Goal: Information Seeking & Learning: Learn about a topic

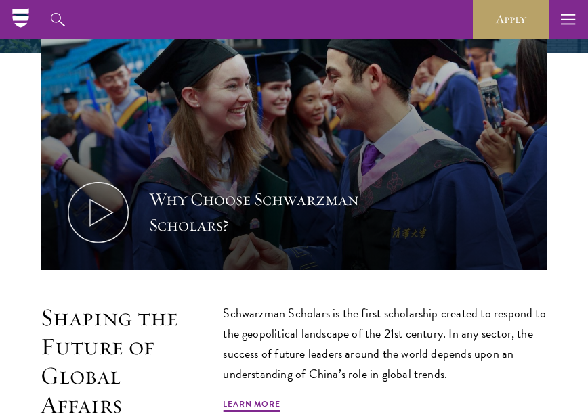
scroll to position [271, 0]
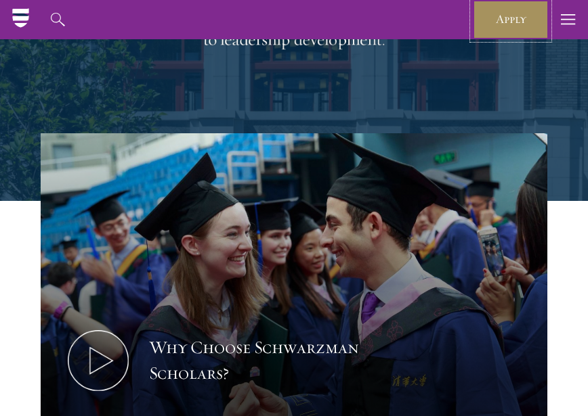
click at [534, 22] on link "Apply" at bounding box center [511, 19] width 76 height 39
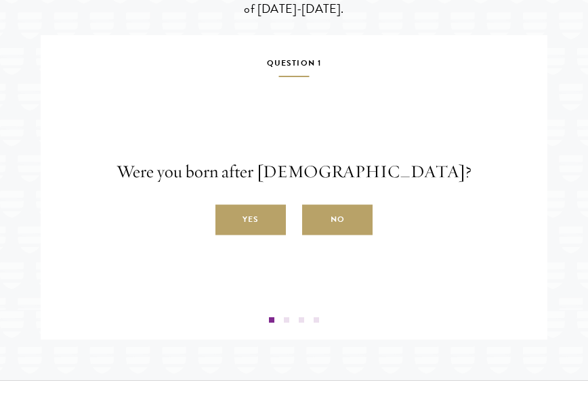
scroll to position [2354, 0]
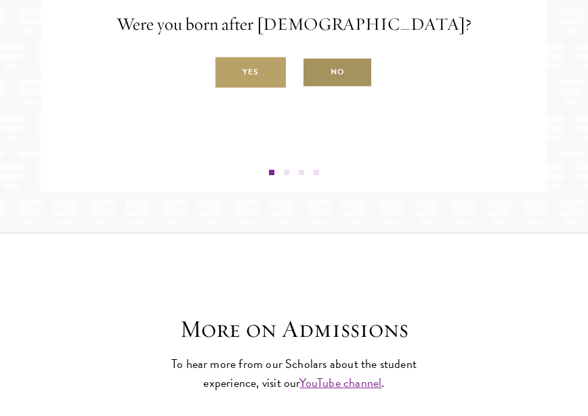
click at [353, 88] on label "No" at bounding box center [337, 73] width 70 height 30
click at [314, 71] on input "No" at bounding box center [308, 65] width 12 height 12
click at [0, 0] on link "Stay Updated" at bounding box center [0, 0] width 0 height 0
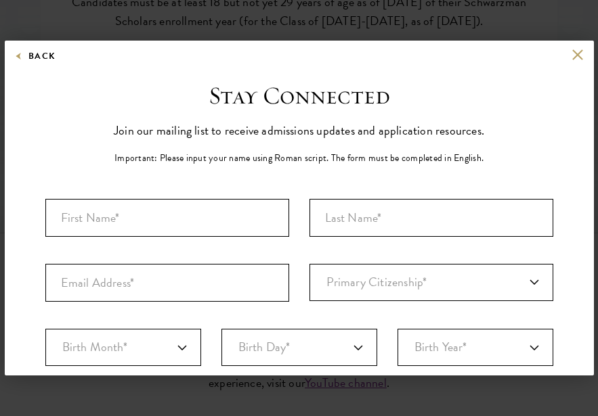
click at [574, 56] on div "Back" at bounding box center [299, 65] width 589 height 32
click at [572, 56] on button at bounding box center [578, 55] width 12 height 12
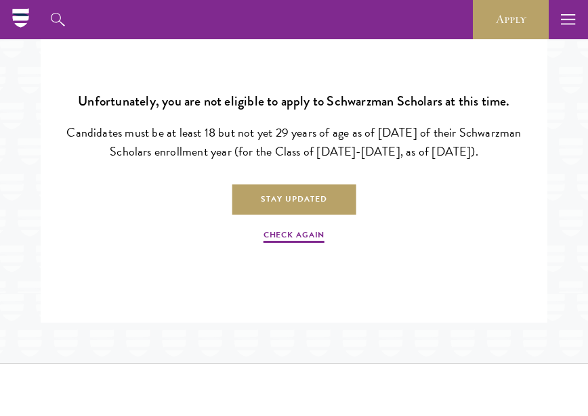
scroll to position [2218, 0]
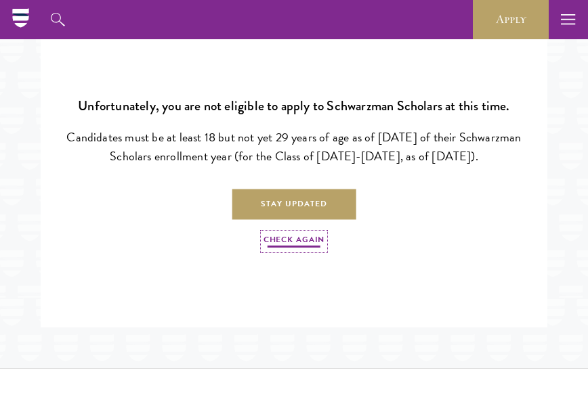
click at [313, 250] on link "Check Again" at bounding box center [293, 242] width 61 height 16
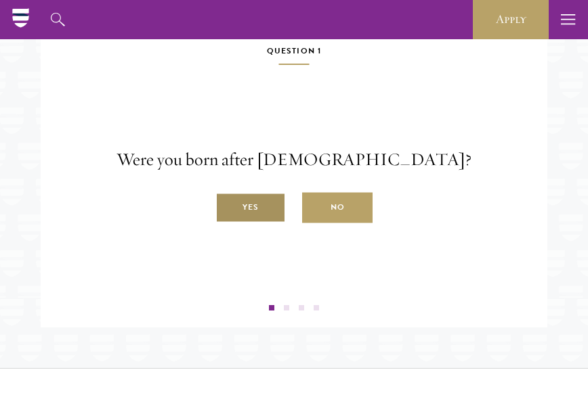
click at [255, 223] on label "Yes" at bounding box center [250, 208] width 70 height 30
click at [227, 206] on input "Yes" at bounding box center [221, 200] width 12 height 12
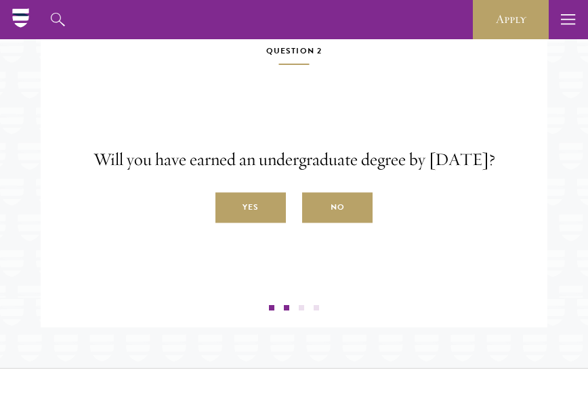
click at [255, 223] on label "Yes" at bounding box center [250, 208] width 70 height 30
click at [227, 206] on input "Yes" at bounding box center [221, 200] width 12 height 12
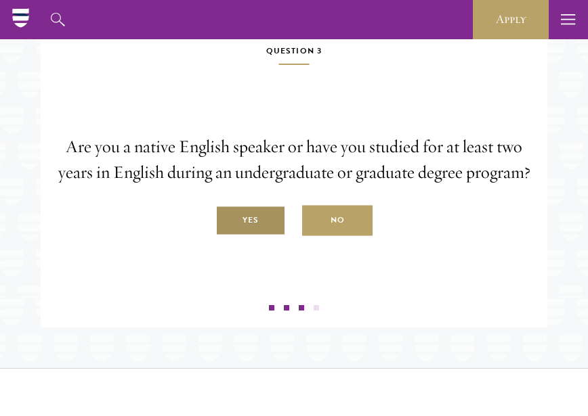
click at [270, 236] on label "Yes" at bounding box center [250, 221] width 70 height 30
click at [227, 219] on input "Yes" at bounding box center [221, 213] width 12 height 12
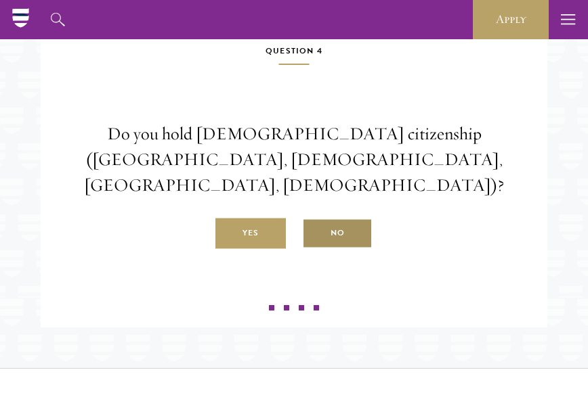
click at [356, 249] on label "No" at bounding box center [337, 234] width 70 height 30
click at [314, 232] on input "No" at bounding box center [308, 226] width 12 height 12
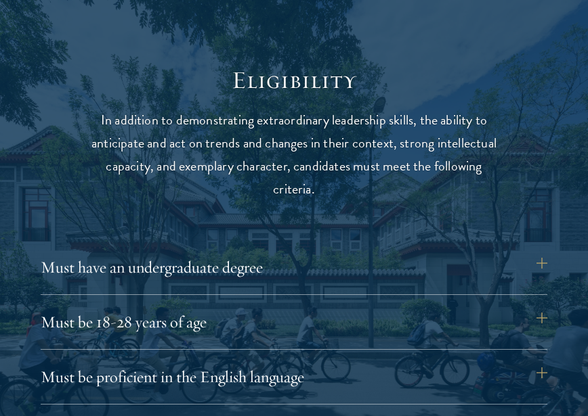
scroll to position [1619, 0]
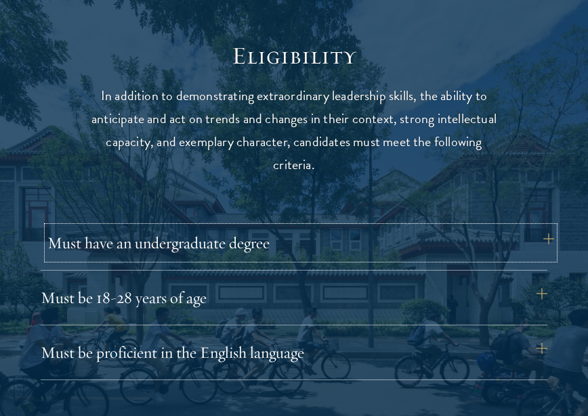
click at [460, 255] on button "Must have an undergraduate degree" at bounding box center [300, 243] width 506 height 32
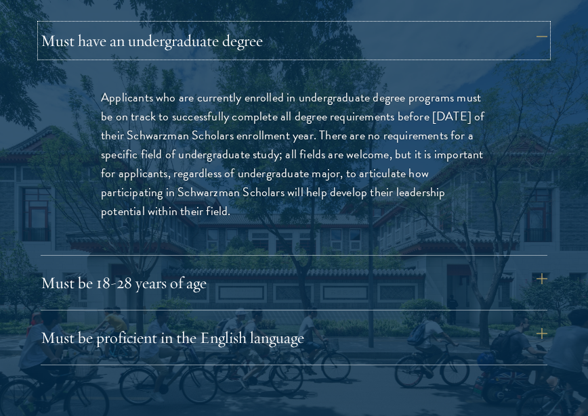
scroll to position [1822, 0]
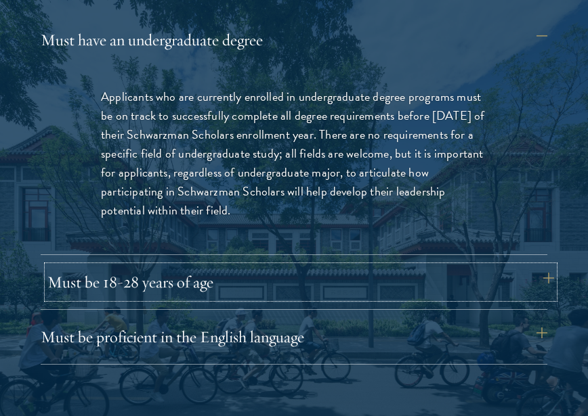
click at [499, 289] on button "Must be 18-28 years of age" at bounding box center [300, 282] width 506 height 32
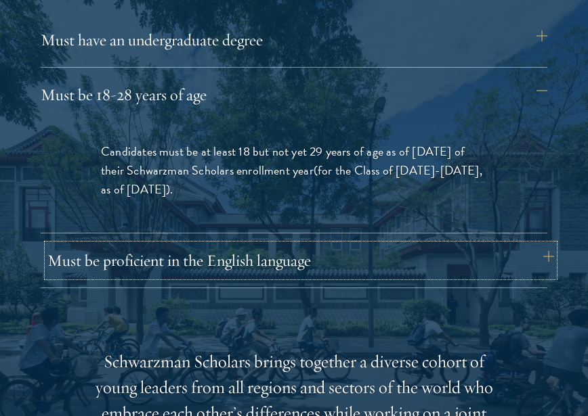
click at [496, 265] on button "Must be proficient in the English language" at bounding box center [300, 260] width 506 height 32
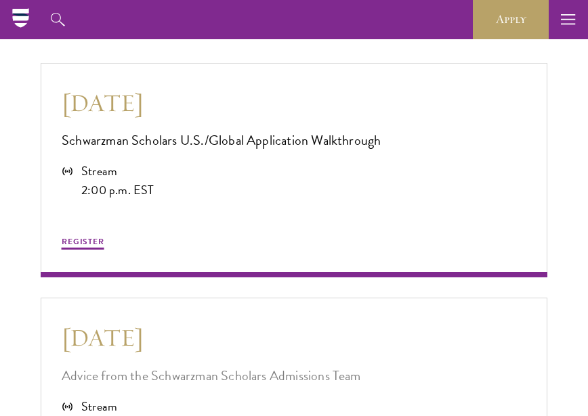
scroll to position [3447, 0]
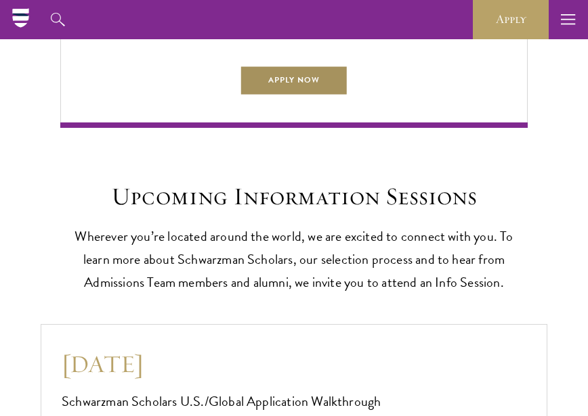
click at [326, 95] on link "Apply Now" at bounding box center [294, 80] width 108 height 30
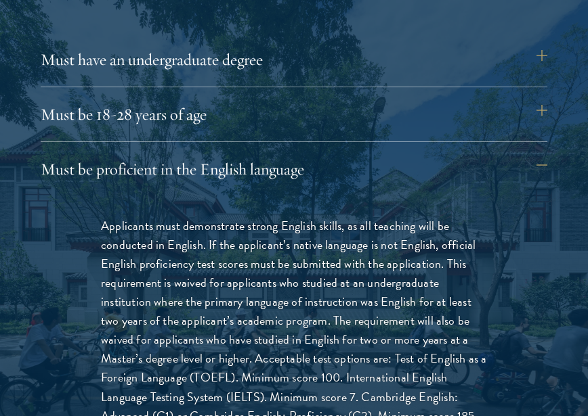
scroll to position [1822, 0]
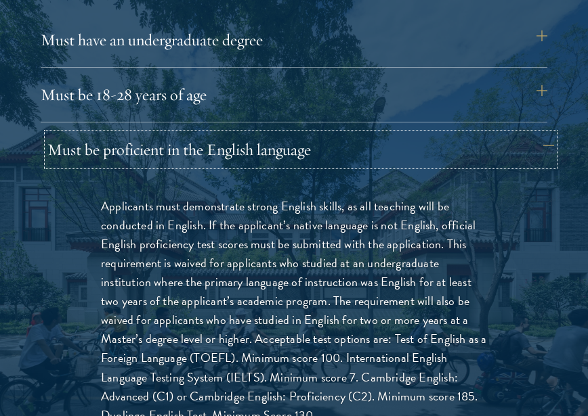
click at [187, 152] on button "Must be proficient in the English language" at bounding box center [300, 149] width 506 height 32
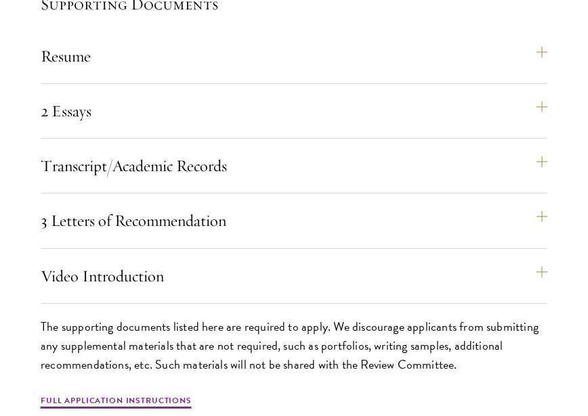
scroll to position [4733, 0]
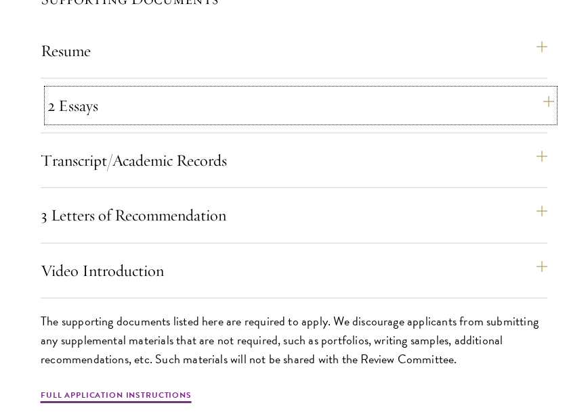
click at [179, 122] on button "2 Essays" at bounding box center [300, 105] width 506 height 32
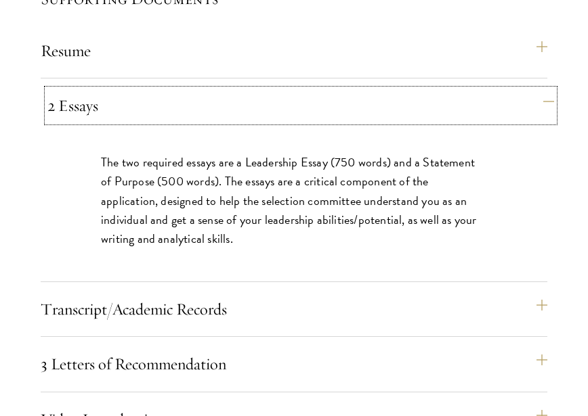
click at [179, 122] on button "2 Essays" at bounding box center [300, 105] width 506 height 32
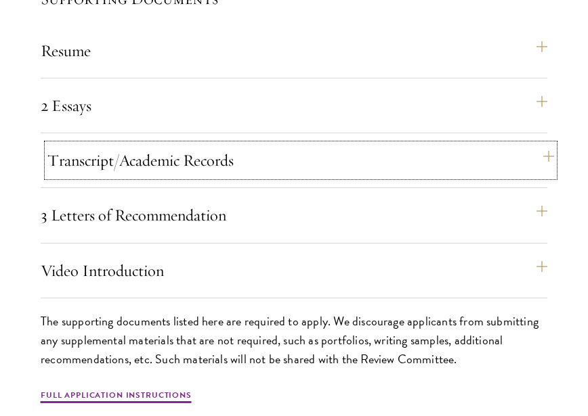
click at [190, 177] on button "Transcript/Academic Records" at bounding box center [300, 160] width 506 height 32
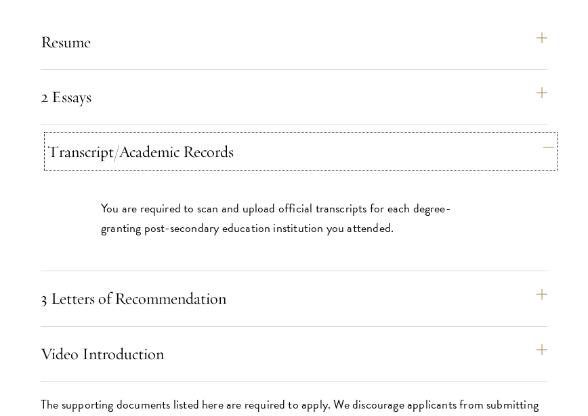
scroll to position [4801, 0]
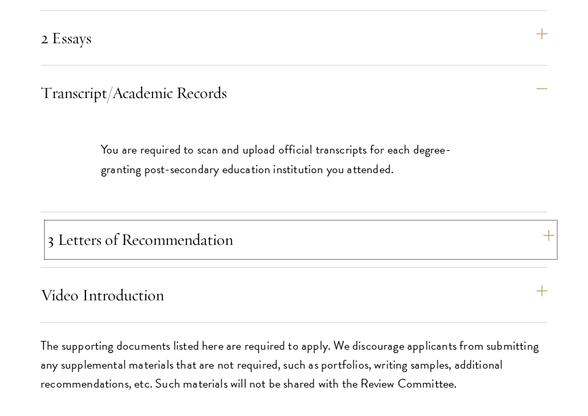
click at [155, 256] on button "3 Letters of Recommendation" at bounding box center [300, 239] width 506 height 32
click at [155, 259] on div "3 Letters of Recommendation Recommenders should know you well and be able to sp…" at bounding box center [294, 245] width 506 height 44
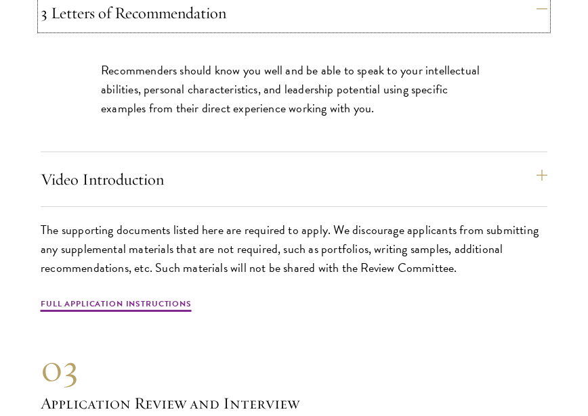
scroll to position [4936, 0]
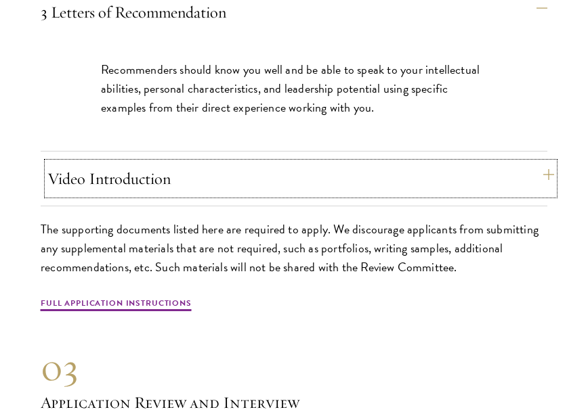
click at [218, 195] on button "Video Introduction" at bounding box center [300, 178] width 506 height 32
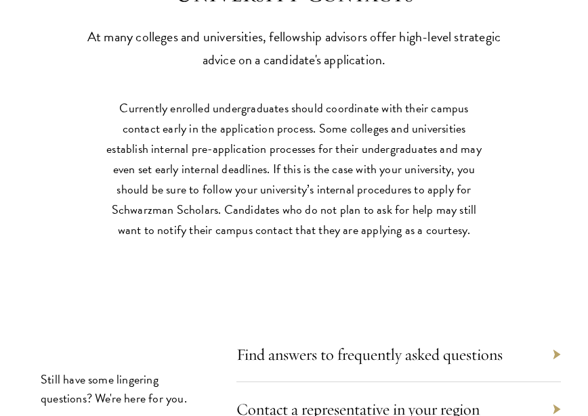
scroll to position [7102, 0]
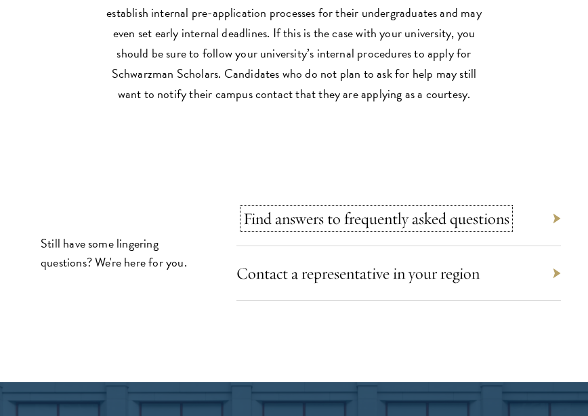
click at [410, 215] on link "Find answers to frequently asked questions" at bounding box center [376, 218] width 266 height 20
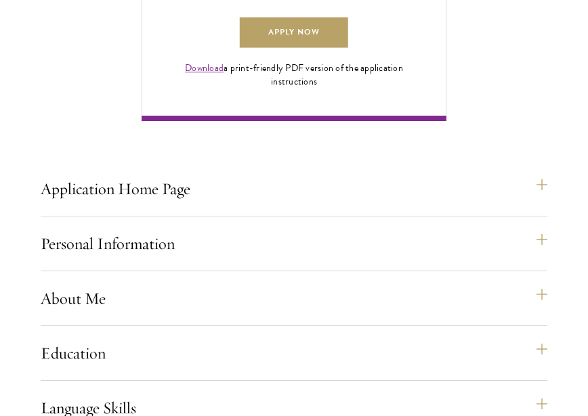
scroll to position [1218, 0]
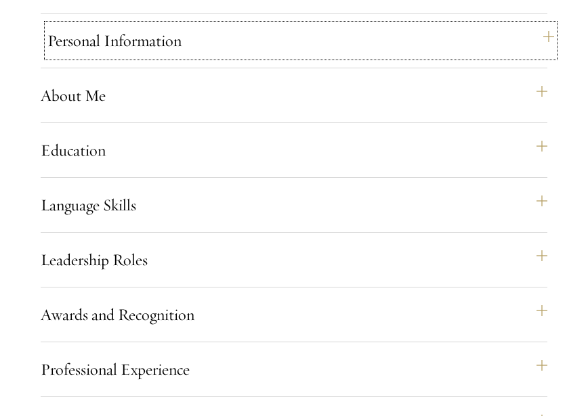
click at [173, 57] on button "Personal Information" at bounding box center [300, 40] width 506 height 32
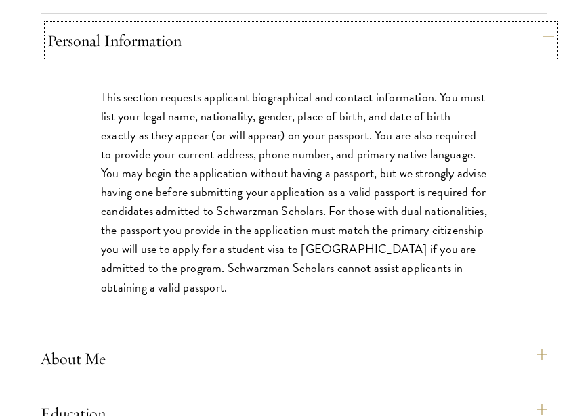
click at [173, 57] on button "Personal Information" at bounding box center [300, 40] width 506 height 32
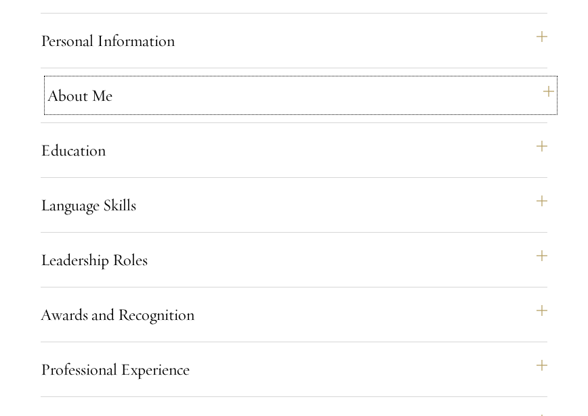
click at [169, 112] on button "About Me" at bounding box center [300, 95] width 506 height 32
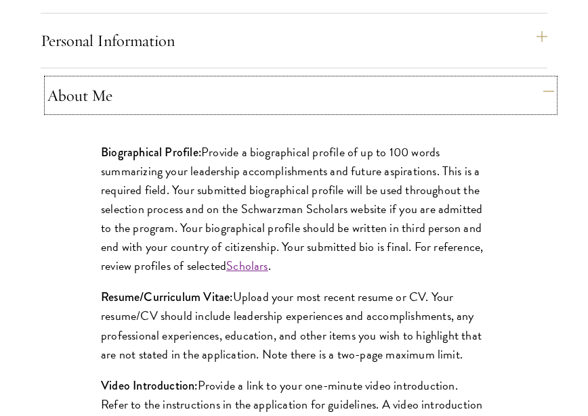
click at [169, 112] on button "About Me" at bounding box center [300, 95] width 506 height 32
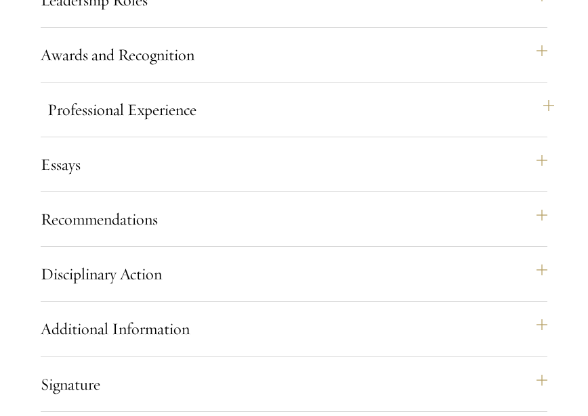
scroll to position [1489, 0]
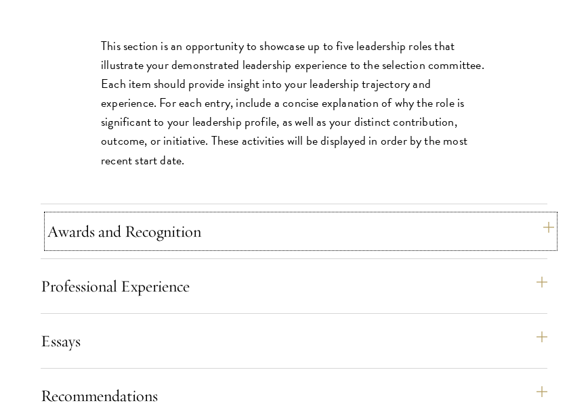
click at [206, 248] on button "Awards and Recognition" at bounding box center [300, 231] width 506 height 32
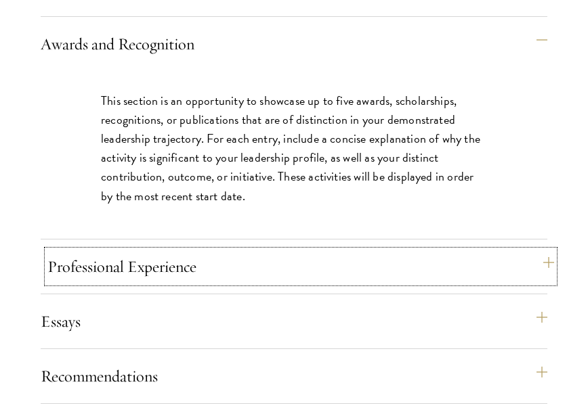
click at [183, 283] on button "Professional Experience" at bounding box center [300, 266] width 506 height 32
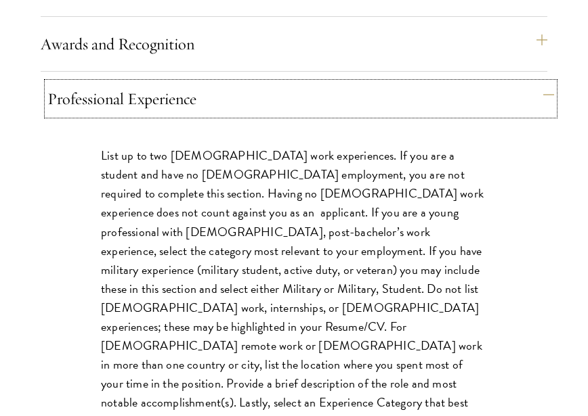
click at [154, 115] on button "Professional Experience" at bounding box center [300, 99] width 506 height 32
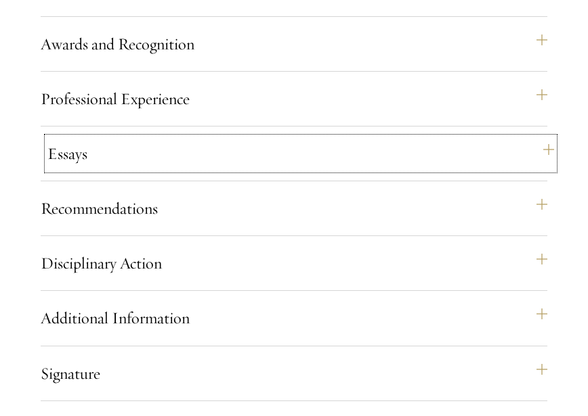
click at [154, 170] on button "Essays" at bounding box center [300, 153] width 506 height 32
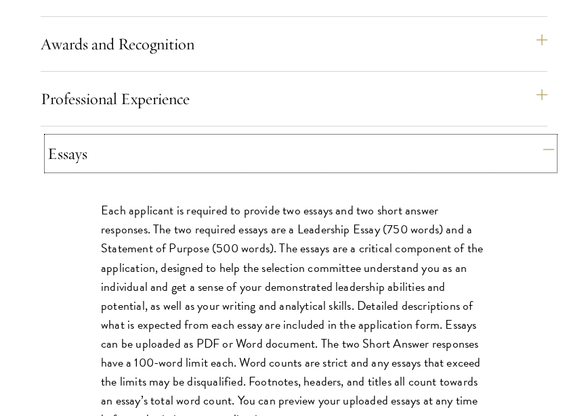
click at [154, 170] on button "Essays" at bounding box center [300, 153] width 506 height 32
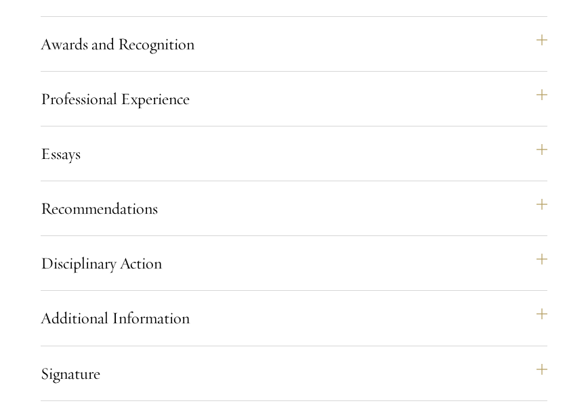
click at [143, 280] on div "Application Home Page The online application form must be completed in English.…" at bounding box center [294, 132] width 506 height 867
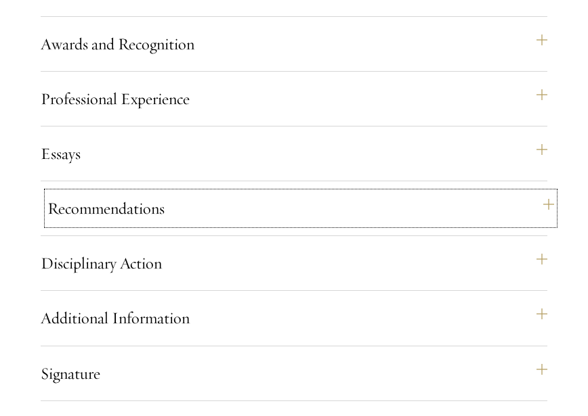
click at [163, 225] on button "Recommendations" at bounding box center [300, 208] width 506 height 32
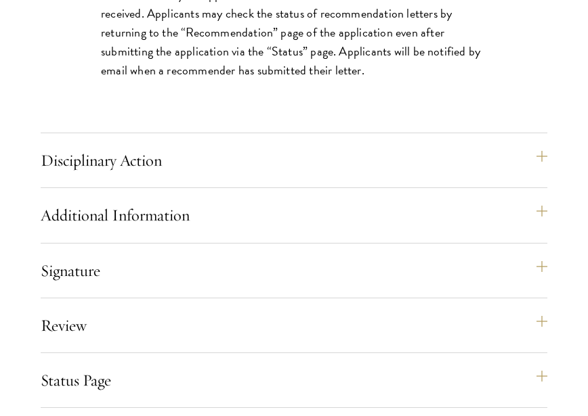
scroll to position [2437, 0]
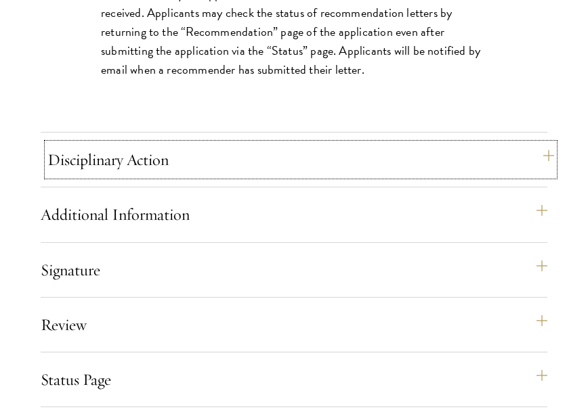
click at [257, 176] on button "Disciplinary Action" at bounding box center [300, 160] width 506 height 32
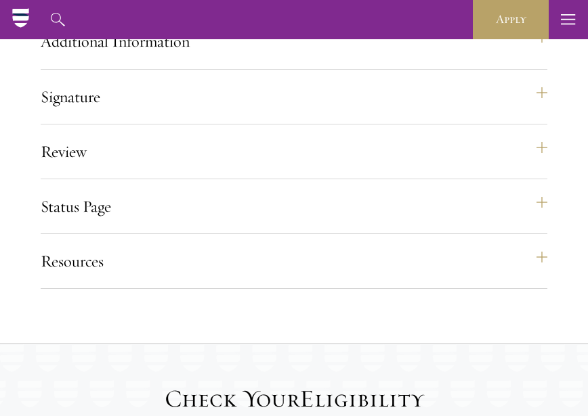
scroll to position [1828, 0]
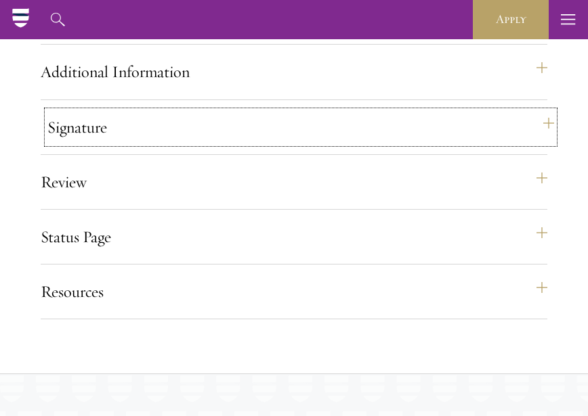
click at [169, 144] on button "Signature" at bounding box center [300, 127] width 506 height 32
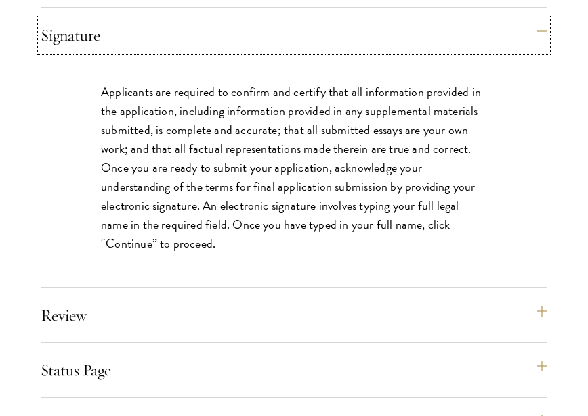
scroll to position [1895, 0]
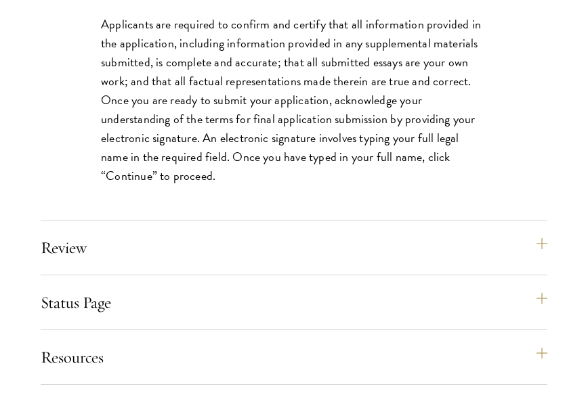
click at [231, 276] on div "Review Application submission requirements and warnings will be displayed on th…" at bounding box center [294, 254] width 506 height 44
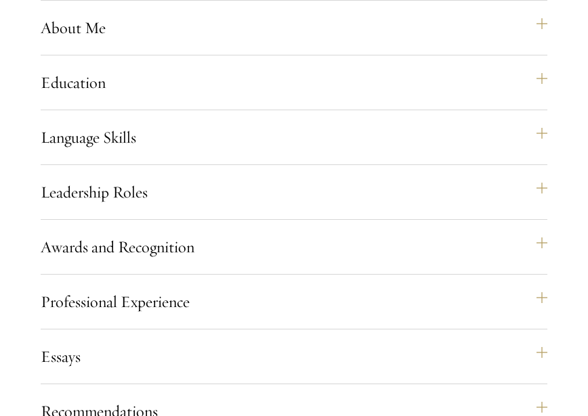
scroll to position [1422, 0]
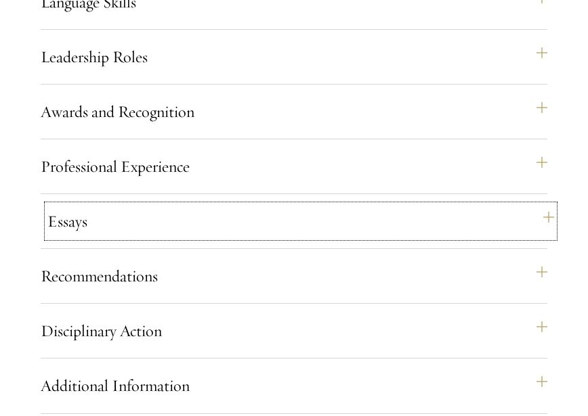
click at [285, 238] on button "Essays" at bounding box center [300, 221] width 506 height 32
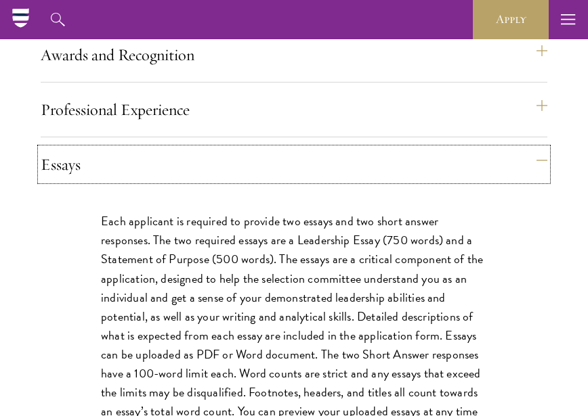
scroll to position [1354, 0]
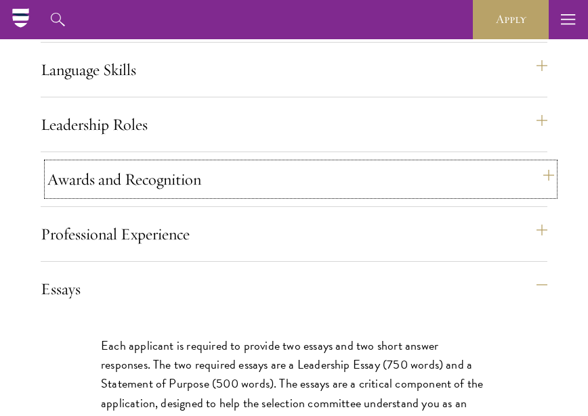
click at [259, 196] on button "Awards and Recognition" at bounding box center [300, 179] width 506 height 32
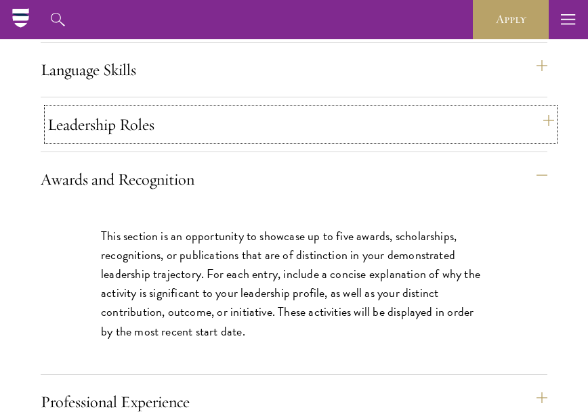
click at [272, 141] on button "Leadership Roles" at bounding box center [300, 124] width 506 height 32
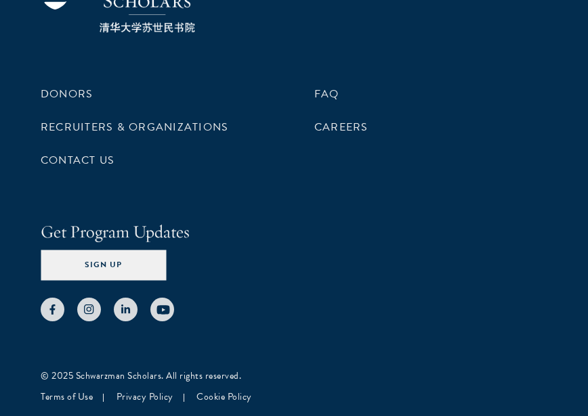
scroll to position [4062, 0]
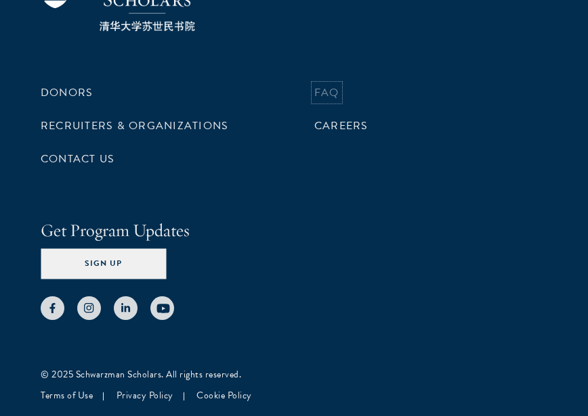
click at [330, 101] on link "FAQ" at bounding box center [326, 93] width 25 height 16
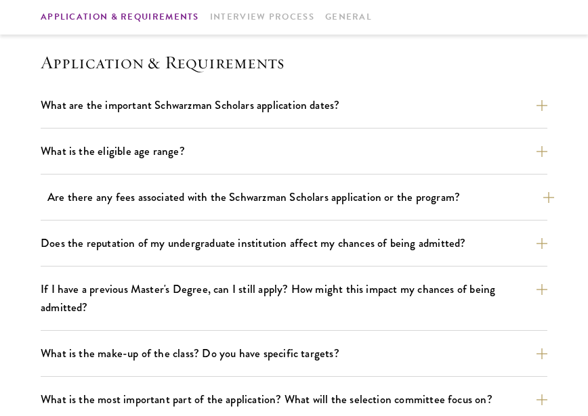
scroll to position [474, 0]
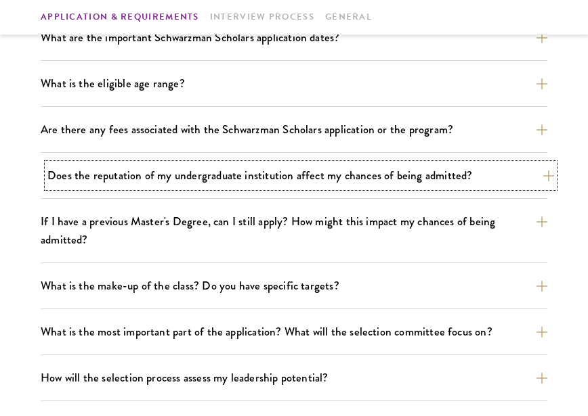
click at [225, 179] on button "Does the reputation of my undergraduate institution affect my chances of being …" at bounding box center [300, 176] width 506 height 24
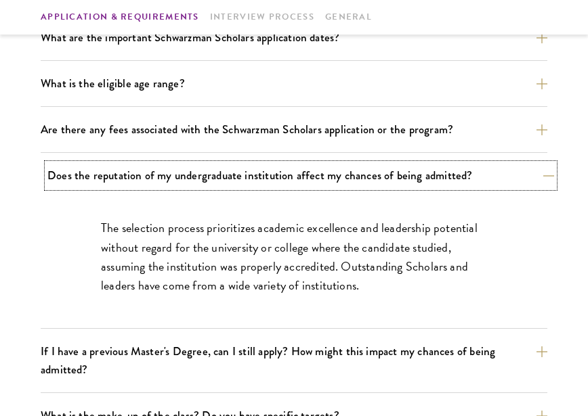
click at [225, 179] on button "Does the reputation of my undergraduate institution affect my chances of being …" at bounding box center [300, 176] width 506 height 24
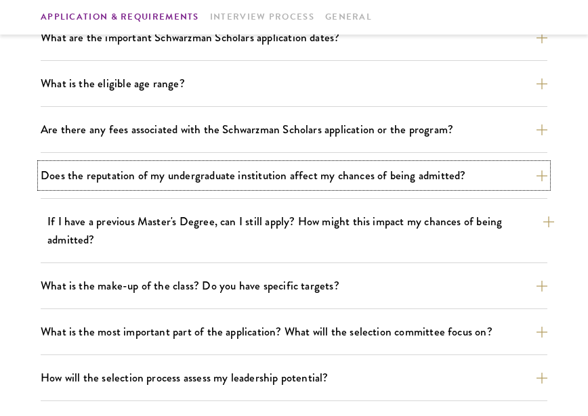
scroll to position [542, 0]
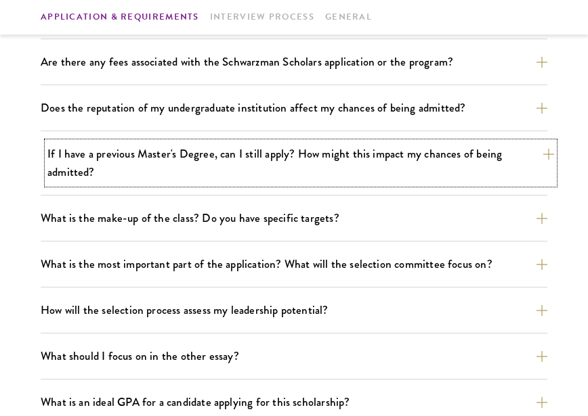
click at [215, 167] on button "If I have a previous Master's Degree, can I still apply? How might this impact …" at bounding box center [300, 163] width 506 height 42
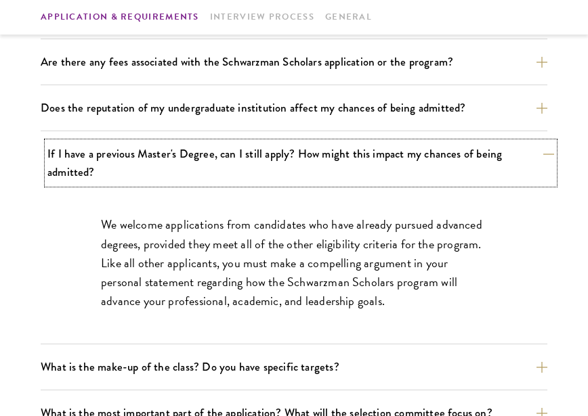
click at [201, 154] on button "If I have a previous Master's Degree, can I still apply? How might this impact …" at bounding box center [300, 163] width 506 height 42
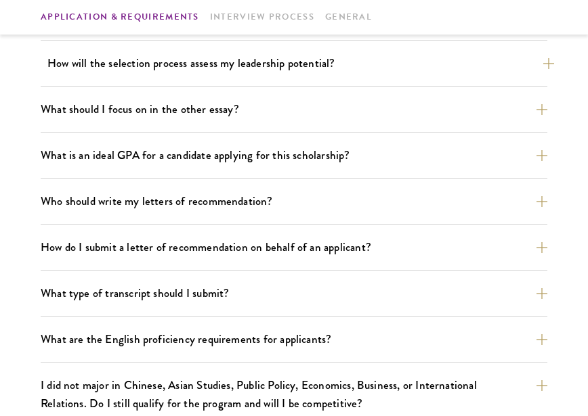
scroll to position [812, 0]
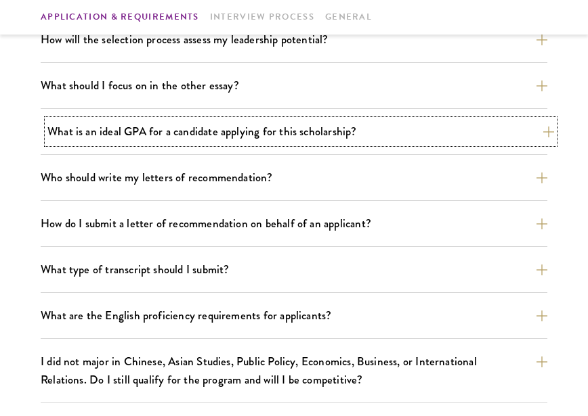
click at [233, 142] on button "What is an ideal GPA for a candidate applying for this scholarship?" at bounding box center [300, 132] width 506 height 24
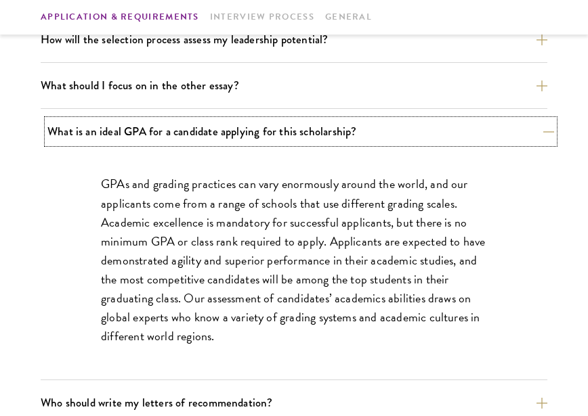
click at [233, 142] on button "What is an ideal GPA for a candidate applying for this scholarship?" at bounding box center [300, 132] width 506 height 24
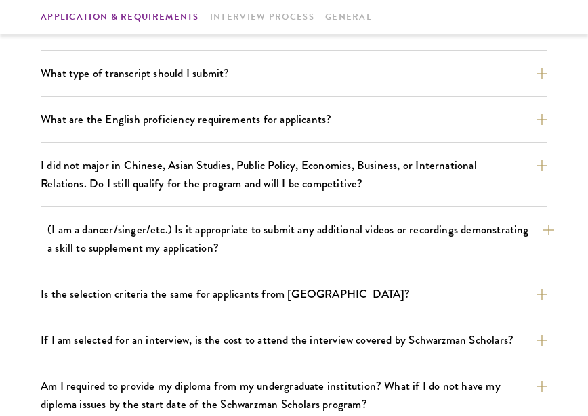
scroll to position [1015, 0]
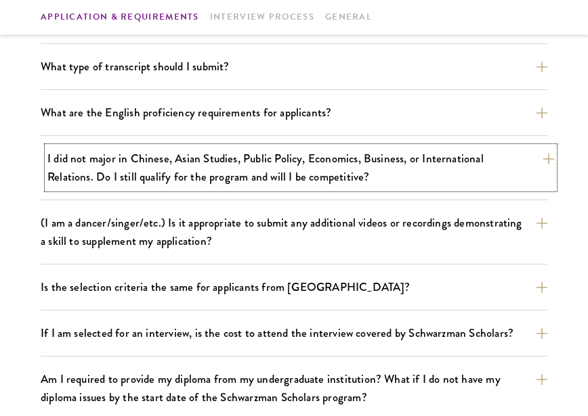
click at [246, 183] on button "I did not major in Chinese, Asian Studies, Public Policy, Economics, Business, …" at bounding box center [300, 168] width 506 height 42
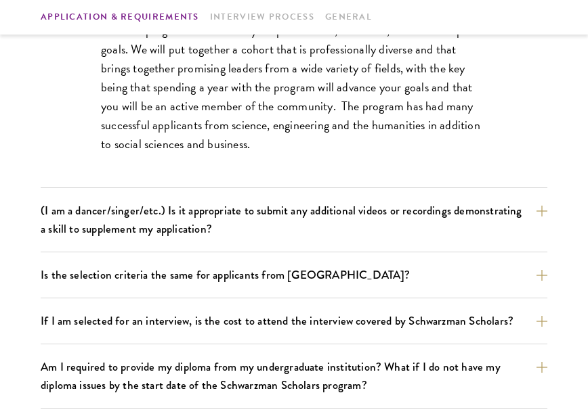
scroll to position [1286, 0]
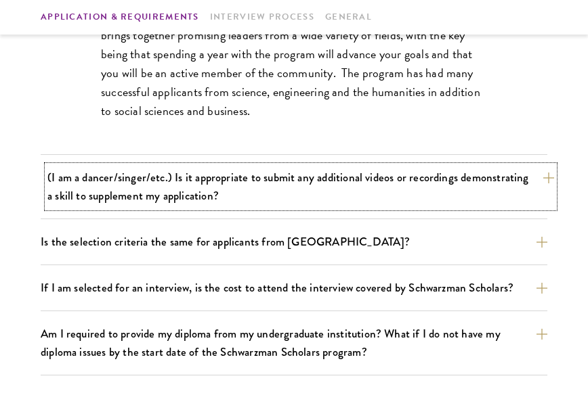
click at [283, 196] on button "(I am a dancer/singer/etc.) Is it appropriate to submit any additional videos o…" at bounding box center [300, 187] width 506 height 42
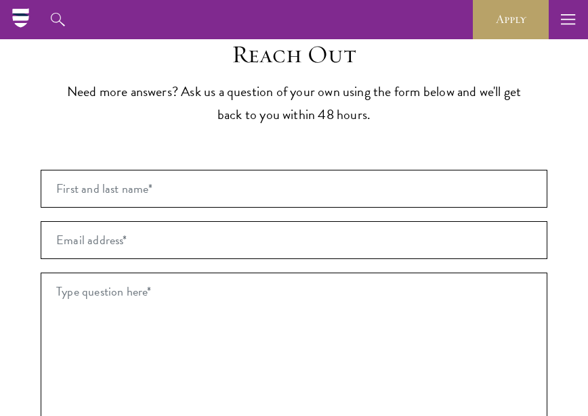
scroll to position [2234, 0]
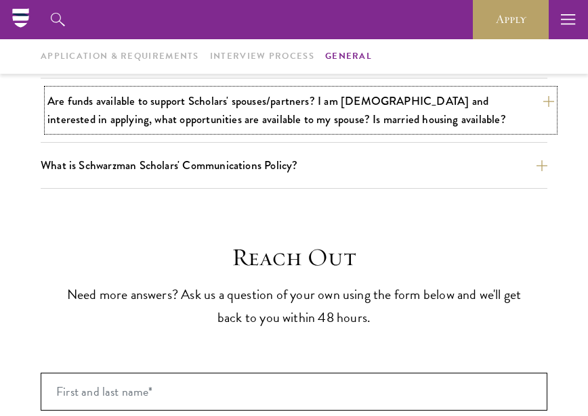
click at [403, 129] on button "Are funds available to support Scholars' spouses/partners? I am [DEMOGRAPHIC_DA…" at bounding box center [300, 110] width 506 height 42
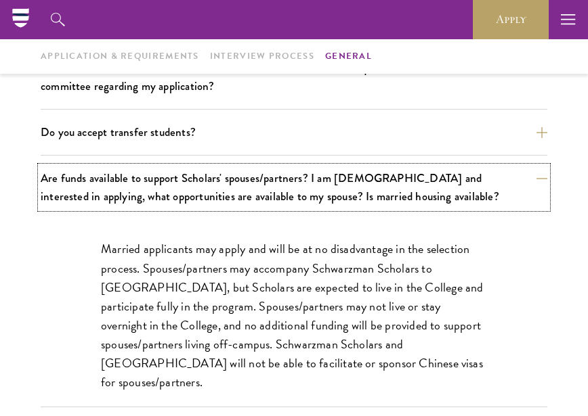
scroll to position [1901, 0]
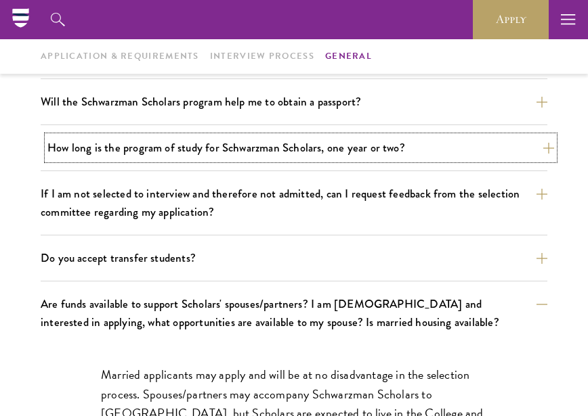
click at [399, 148] on button "How long is the program of study for Schwarzman Scholars, one year or two?" at bounding box center [300, 148] width 506 height 24
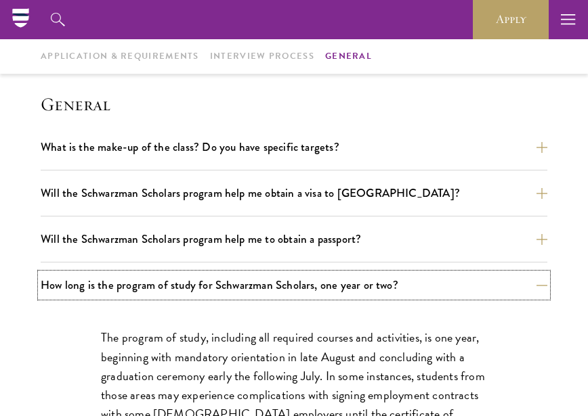
scroll to position [1698, 0]
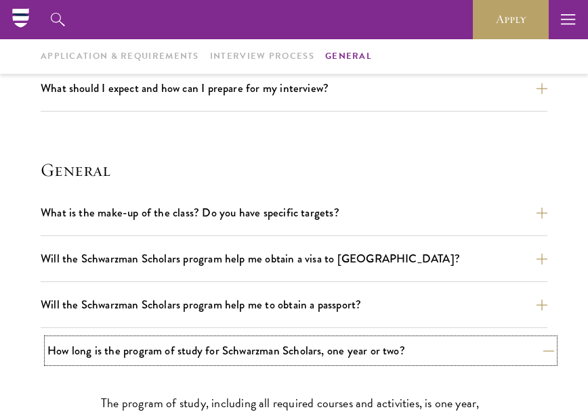
click at [397, 350] on button "How long is the program of study for Schwarzman Scholars, one year or two?" at bounding box center [300, 351] width 506 height 24
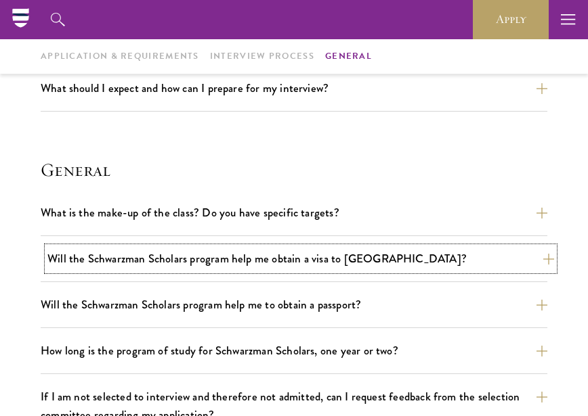
click at [403, 270] on button "Will the Schwarzman Scholars program help me obtain a visa to China?" at bounding box center [300, 259] width 506 height 24
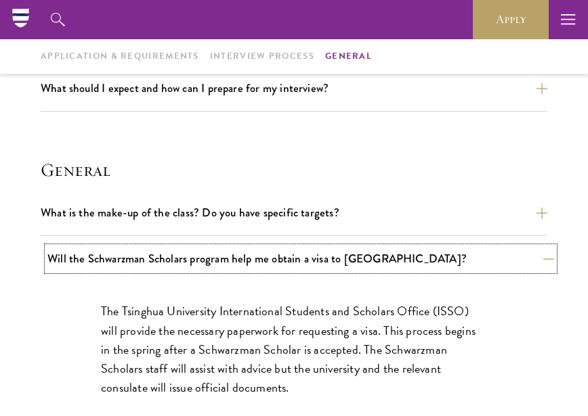
click at [403, 270] on button "Will the Schwarzman Scholars program help me obtain a visa to China?" at bounding box center [300, 259] width 506 height 24
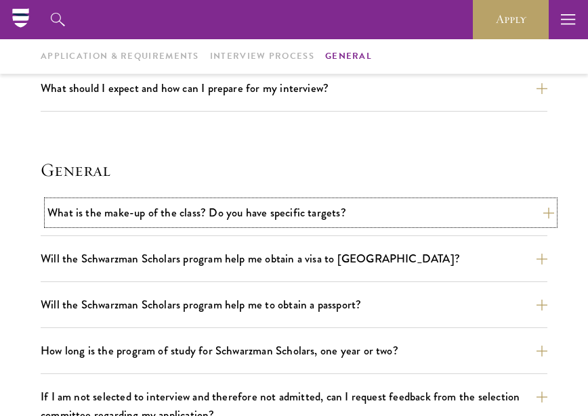
click at [397, 215] on button "What is the make-up of the class? Do you have specific targets?" at bounding box center [300, 213] width 506 height 24
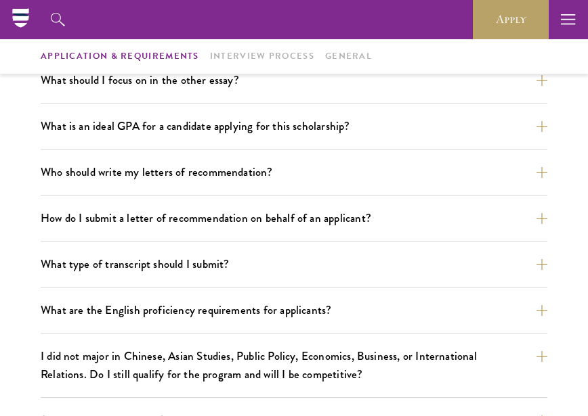
scroll to position [479, 0]
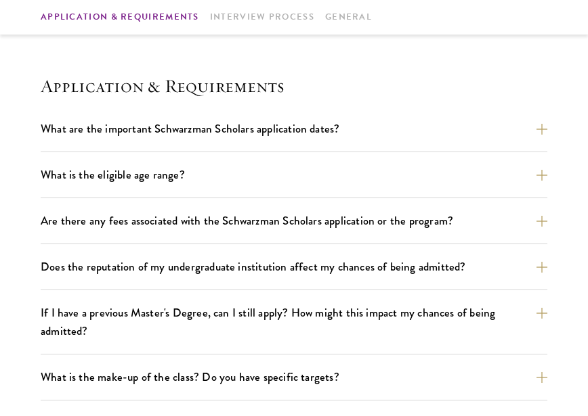
scroll to position [406, 0]
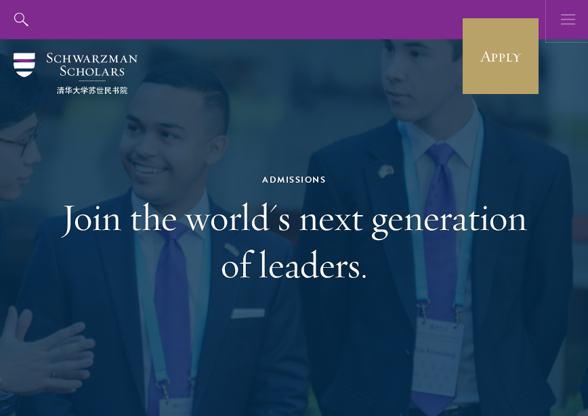
click at [569, 16] on icon "button" at bounding box center [568, 19] width 15 height 39
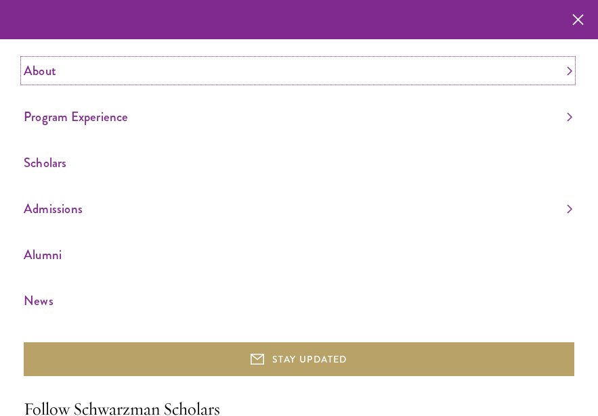
click at [552, 68] on link "About" at bounding box center [298, 71] width 548 height 22
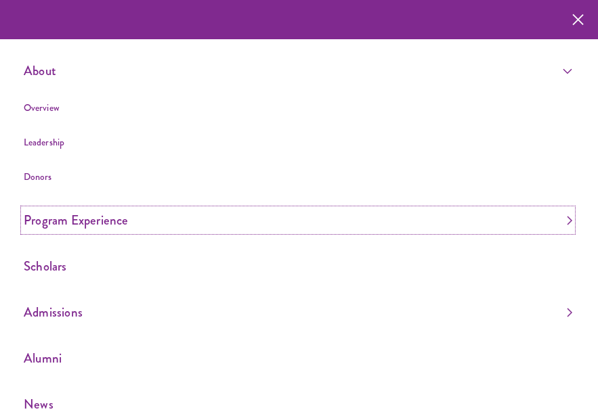
click at [502, 229] on link "Program Experience" at bounding box center [298, 220] width 548 height 22
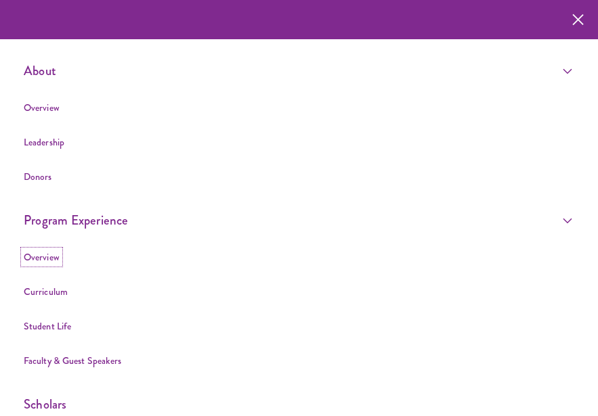
click at [47, 257] on link "Overview" at bounding box center [42, 257] width 36 height 14
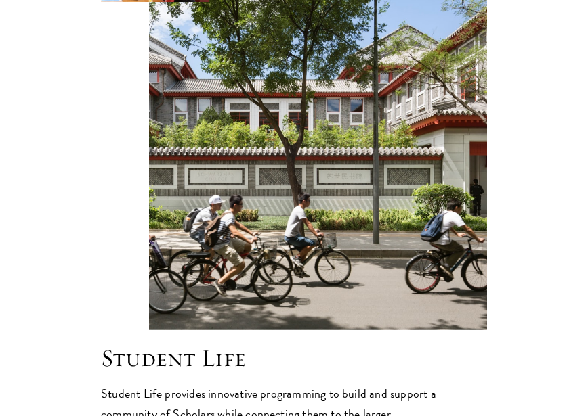
scroll to position [5551, 0]
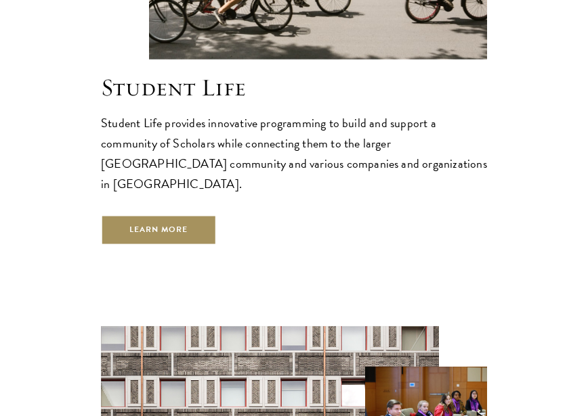
click at [200, 215] on link "Learn More" at bounding box center [159, 230] width 116 height 30
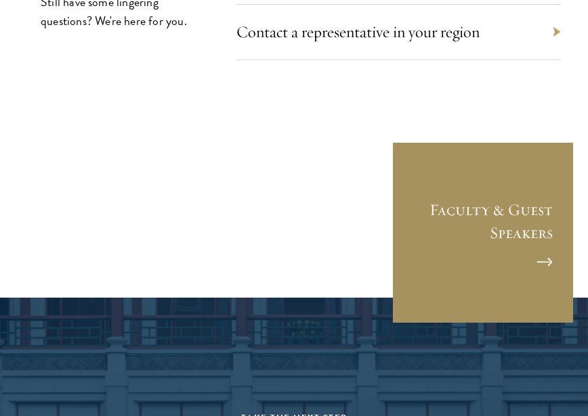
scroll to position [5748, 0]
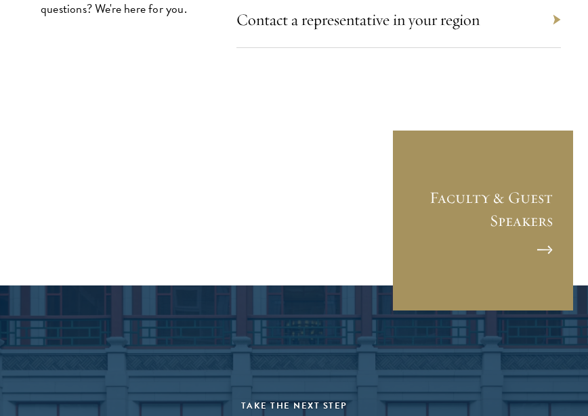
click at [476, 129] on link "Faculty & Guest Speakers" at bounding box center [482, 220] width 183 height 183
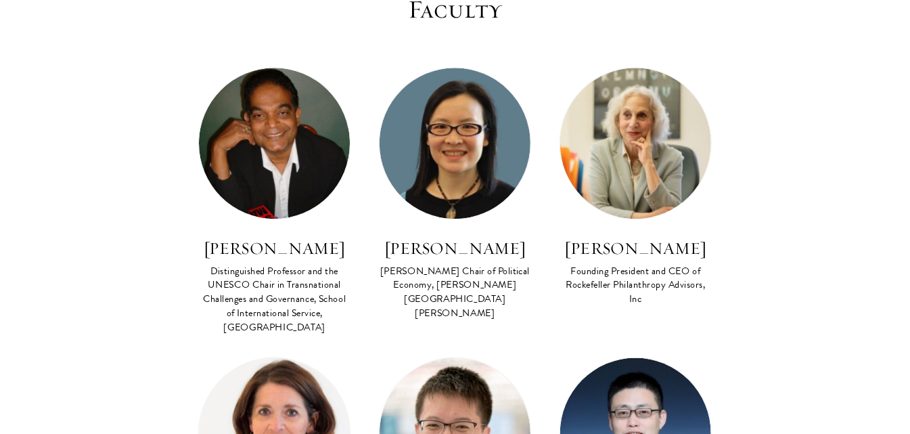
scroll to position [677, 0]
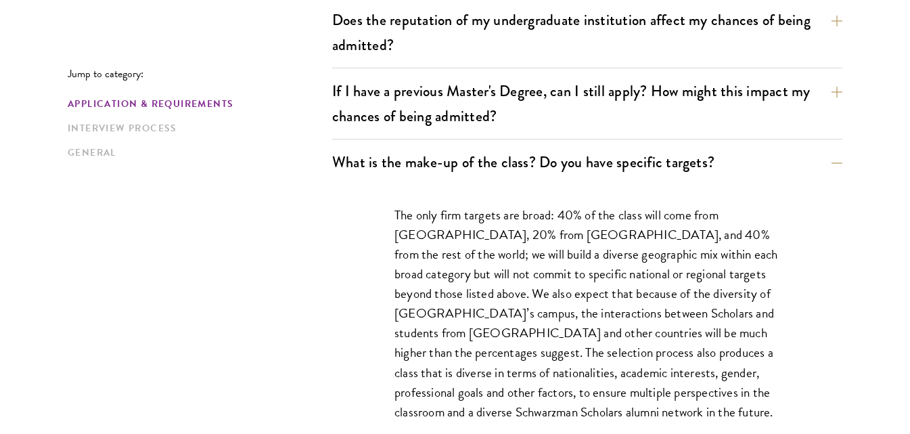
scroll to position [615, 0]
